Goal: Task Accomplishment & Management: Use online tool/utility

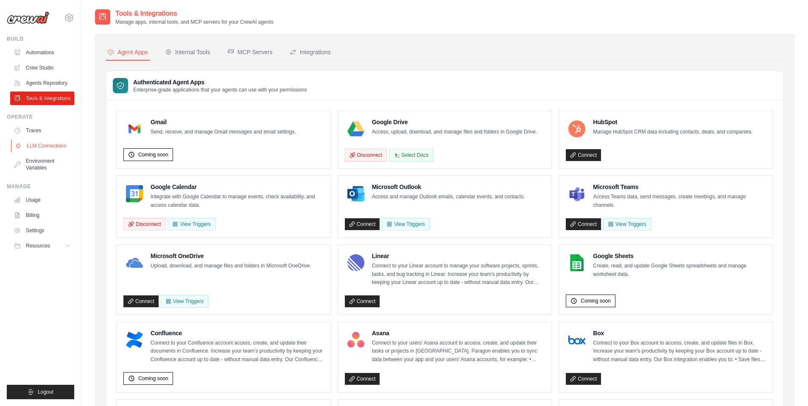
click at [58, 139] on link "LLM Connections" at bounding box center [43, 146] width 64 height 14
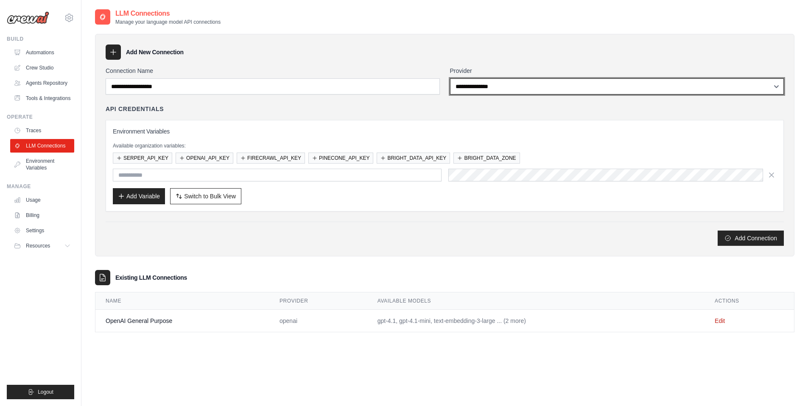
click at [485, 88] on select "**********" at bounding box center [617, 86] width 334 height 16
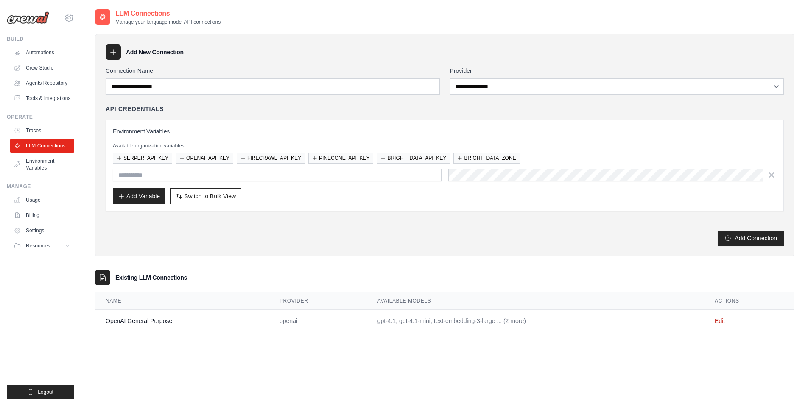
click at [437, 105] on div "API Credentials" at bounding box center [445, 109] width 678 height 8
